Goal: Task Accomplishment & Management: Manage account settings

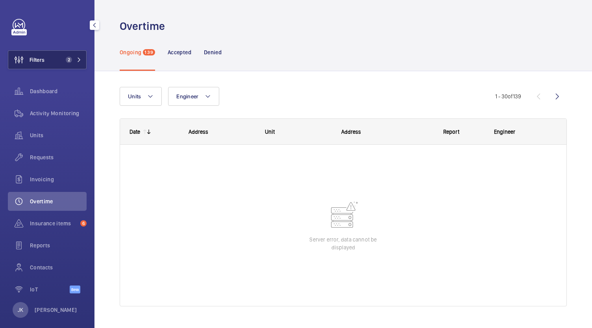
click at [52, 56] on button "Filters 2" at bounding box center [47, 59] width 79 height 19
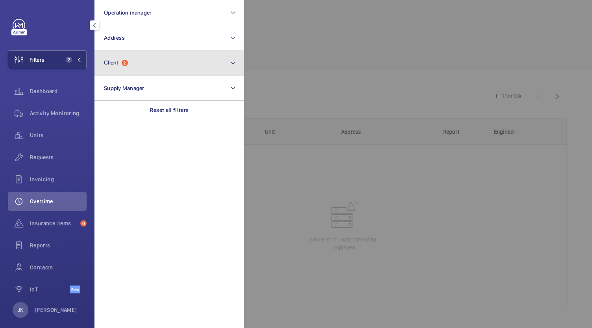
click at [137, 69] on button "Client 2" at bounding box center [169, 62] width 150 height 25
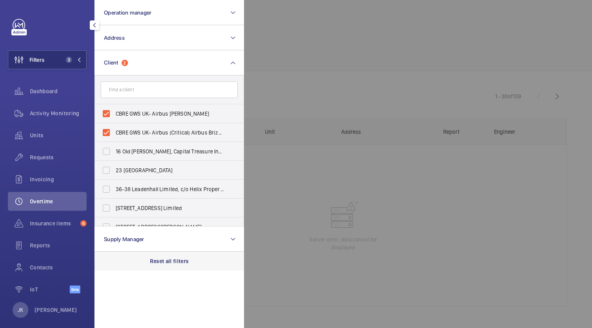
click at [157, 265] on p "Reset all filters" at bounding box center [169, 261] width 39 height 8
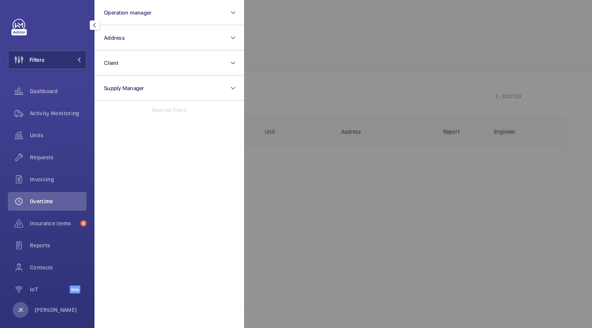
click at [268, 222] on div at bounding box center [540, 164] width 592 height 328
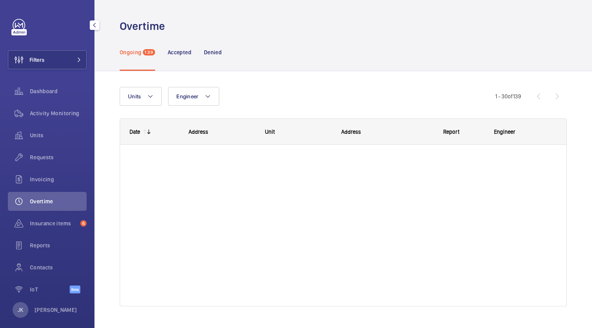
click at [45, 199] on span "Overtime" at bounding box center [58, 202] width 57 height 8
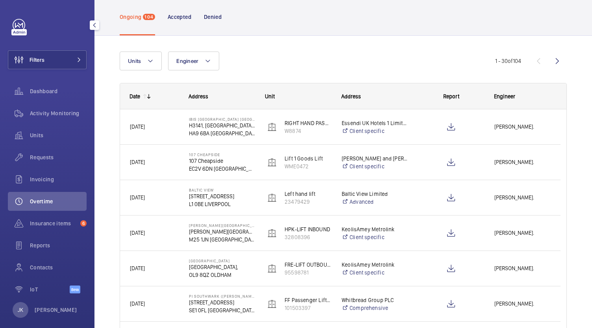
scroll to position [35, 0]
click at [50, 57] on button "Filters" at bounding box center [47, 59] width 79 height 19
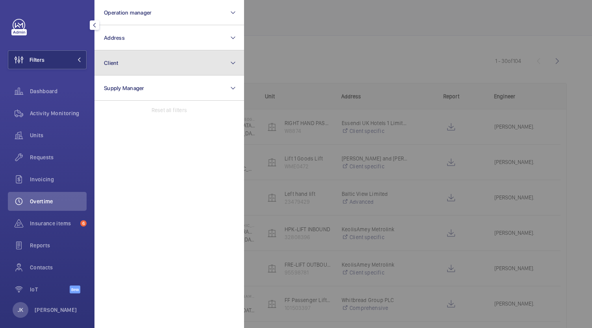
click at [177, 66] on button "Client" at bounding box center [169, 62] width 150 height 25
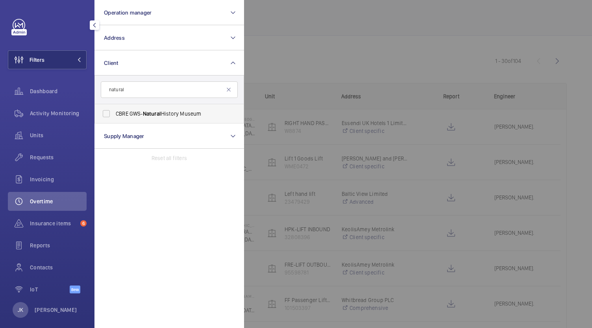
type input "natural"
click at [138, 118] on label "CBRE GWS- [GEOGRAPHIC_DATA]" at bounding box center [163, 113] width 137 height 19
click at [114, 118] on input "CBRE GWS- [GEOGRAPHIC_DATA]" at bounding box center [106, 114] width 16 height 16
checkbox input "true"
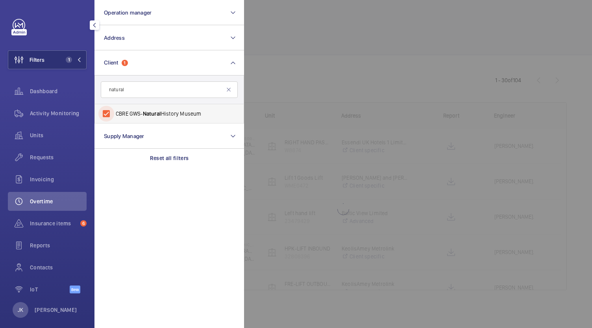
scroll to position [16, 0]
click at [49, 88] on span "Dashboard" at bounding box center [58, 91] width 57 height 8
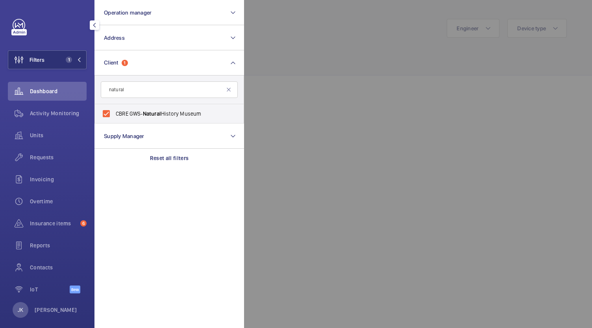
click at [59, 91] on span "Dashboard" at bounding box center [58, 91] width 57 height 8
click at [337, 162] on div at bounding box center [540, 164] width 592 height 328
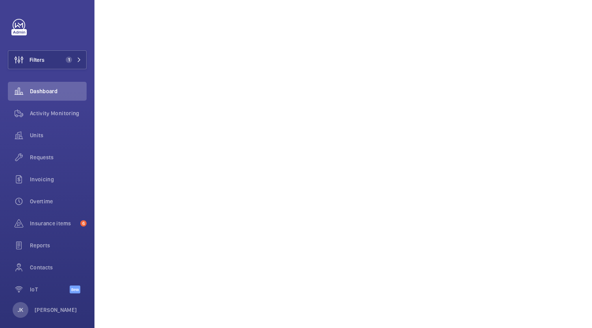
scroll to position [1146, 0]
click at [45, 106] on div "Activity Monitoring" at bounding box center [47, 113] width 79 height 19
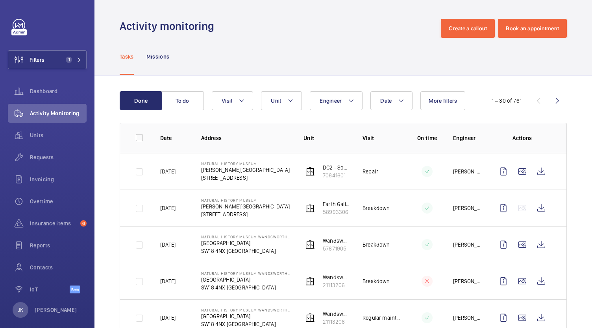
click at [426, 162] on td at bounding box center [420, 171] width 39 height 37
click at [417, 170] on td at bounding box center [420, 171] width 39 height 37
click at [494, 176] on wm-front-icon-button at bounding box center [503, 171] width 19 height 19
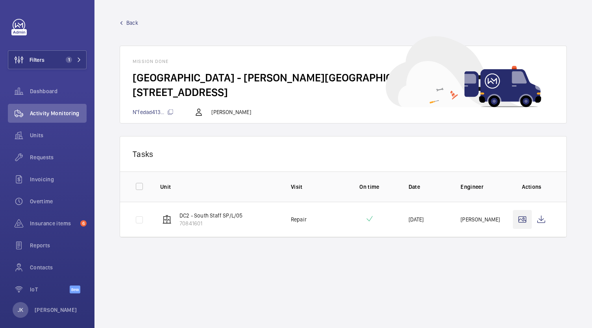
click at [523, 223] on wm-front-icon-button at bounding box center [522, 219] width 19 height 19
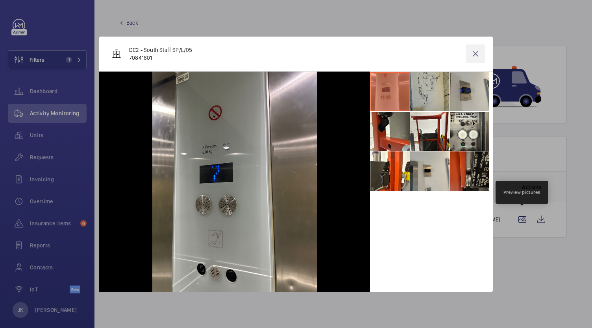
click at [469, 56] on wm-front-icon-button at bounding box center [475, 53] width 19 height 19
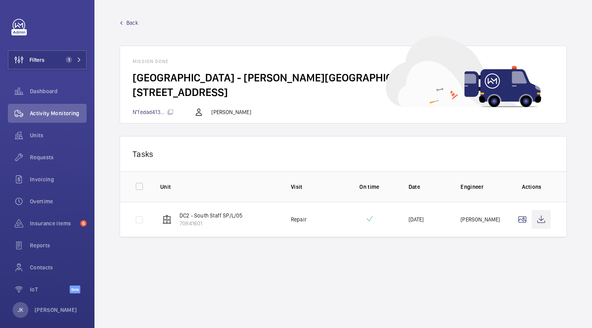
click at [548, 222] on wm-front-icon-button at bounding box center [541, 219] width 19 height 19
click at [36, 157] on span "Requests" at bounding box center [58, 158] width 57 height 8
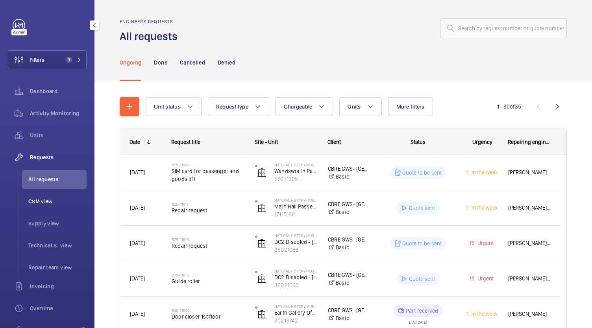
click at [49, 203] on span "CSM view" at bounding box center [57, 202] width 58 height 8
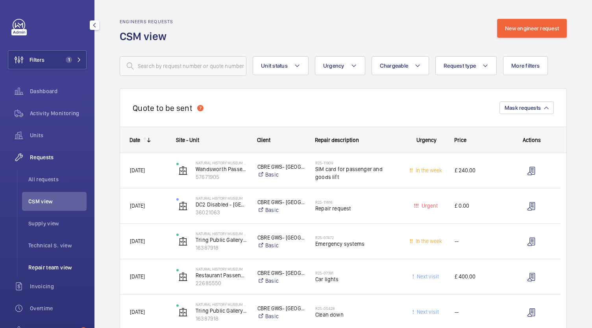
click at [46, 266] on span "Repair team view" at bounding box center [57, 268] width 58 height 8
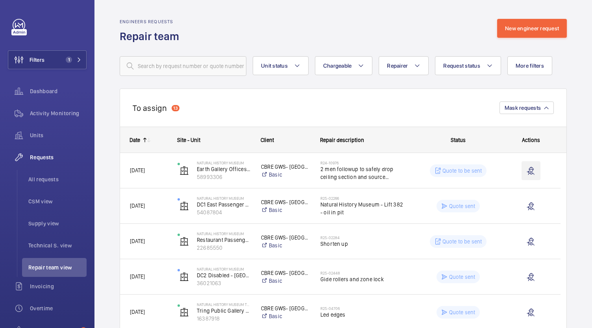
click at [532, 172] on wm-front-icon-button at bounding box center [531, 170] width 19 height 19
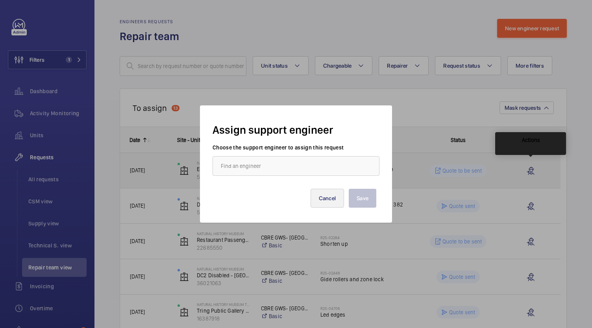
click at [328, 200] on button "Cancel" at bounding box center [328, 198] width 34 height 19
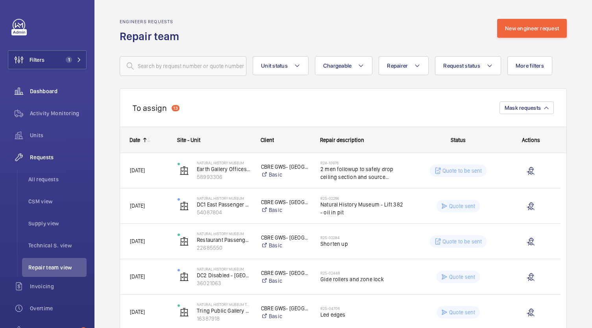
click at [39, 92] on span "Dashboard" at bounding box center [58, 91] width 57 height 8
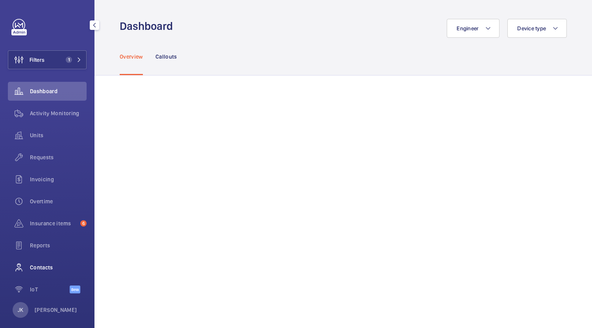
click at [44, 268] on span "Contacts" at bounding box center [58, 268] width 57 height 8
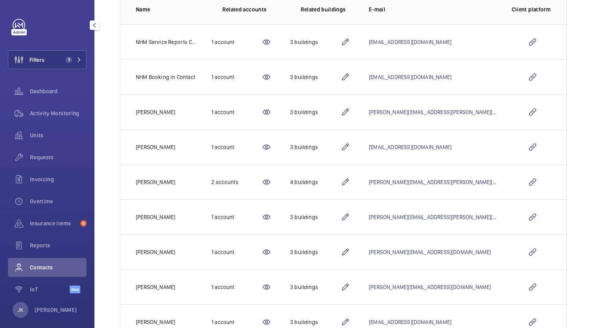
scroll to position [198, 0]
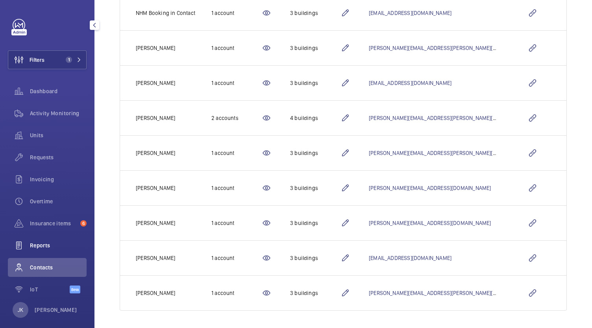
click at [45, 250] on div "Reports" at bounding box center [47, 245] width 79 height 19
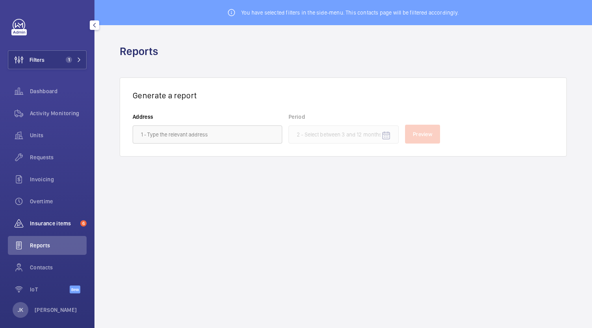
click at [41, 220] on span "Insurance items" at bounding box center [53, 224] width 47 height 8
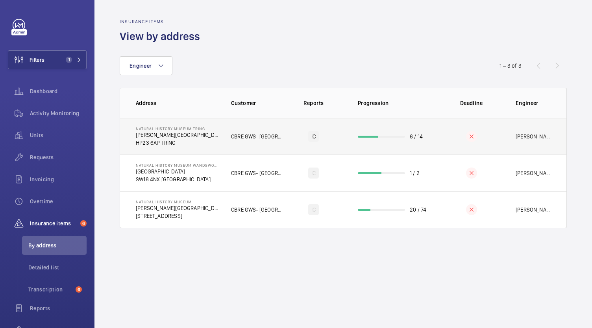
click at [395, 125] on td "6 / 14" at bounding box center [392, 136] width 94 height 37
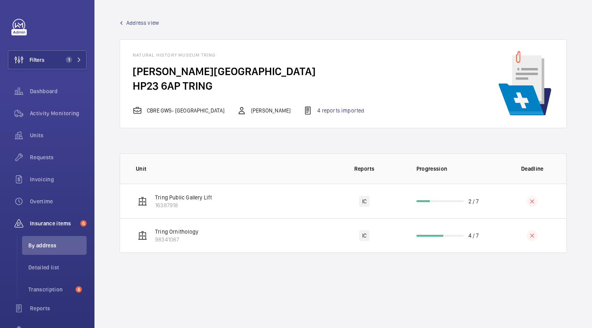
click at [46, 220] on span "Insurance items" at bounding box center [53, 224] width 47 height 8
click at [37, 201] on span "Overtime" at bounding box center [58, 202] width 57 height 8
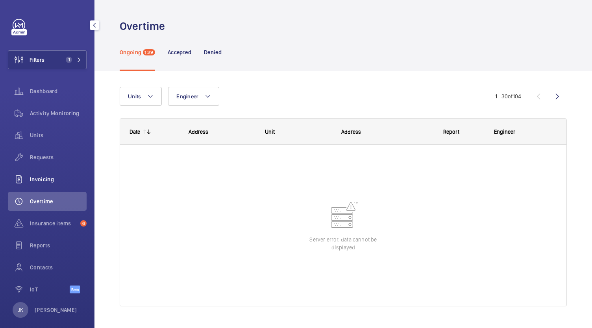
click at [42, 181] on span "Invoicing" at bounding box center [58, 180] width 57 height 8
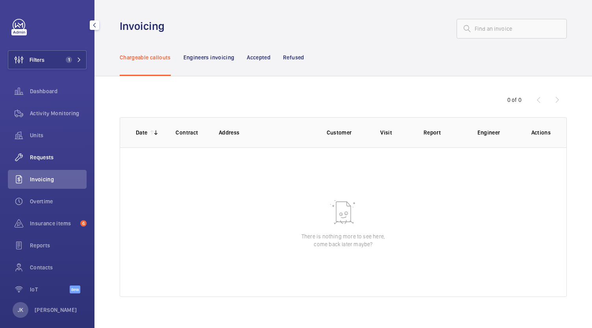
click at [51, 161] on span "Requests" at bounding box center [58, 158] width 57 height 8
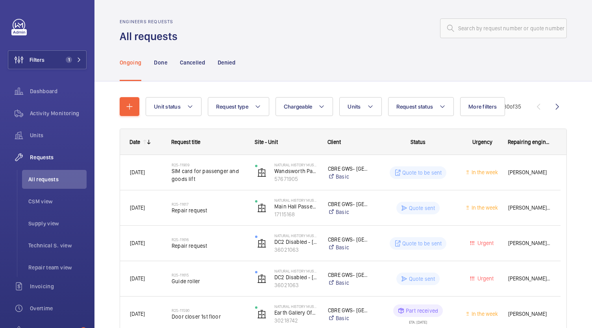
click at [206, 166] on h2 "R25-11909" at bounding box center [208, 165] width 73 height 5
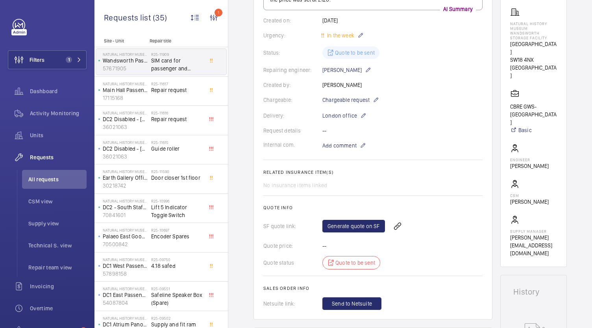
scroll to position [148, 0]
